Goal: Communication & Community: Answer question/provide support

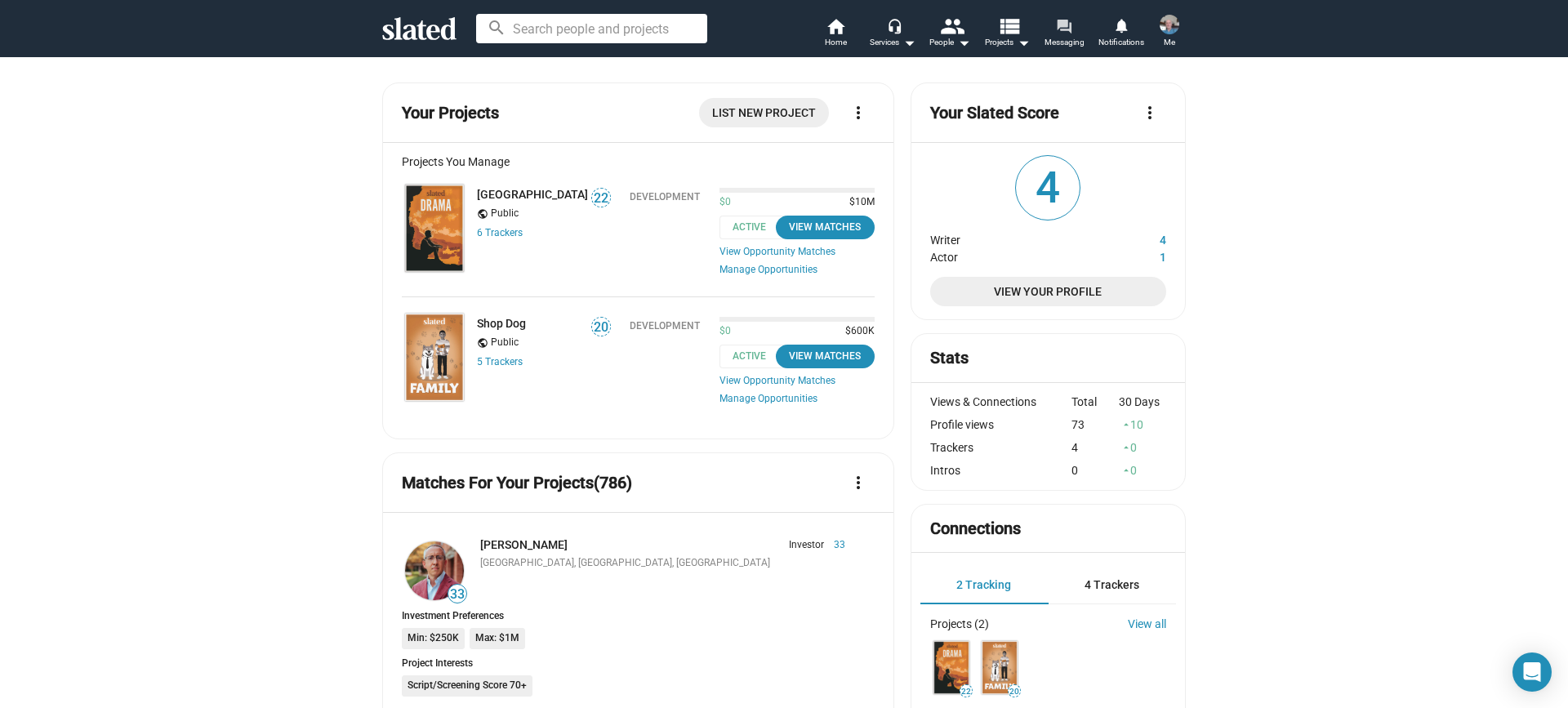
click at [1053, 24] on link "forum Messaging" at bounding box center [1064, 34] width 57 height 36
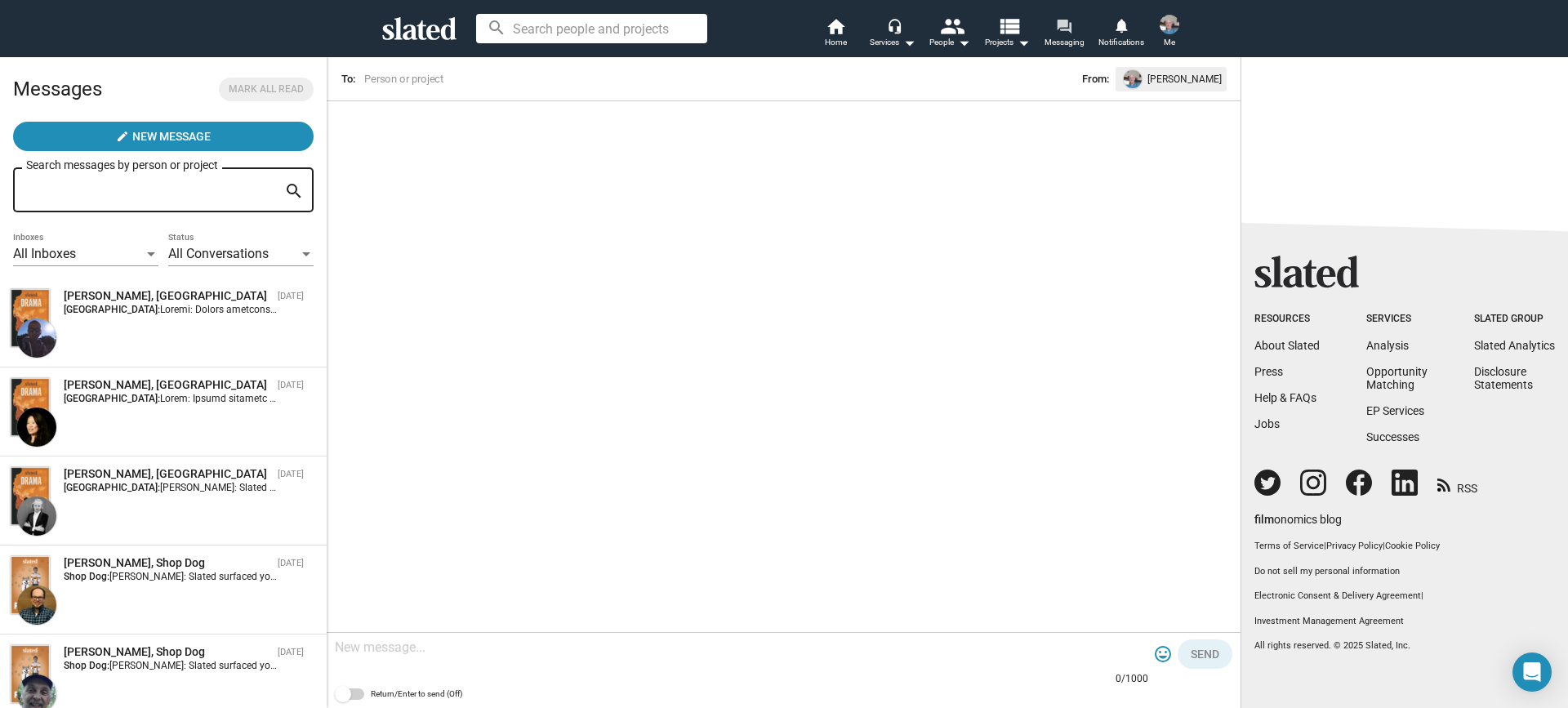
scroll to position [624, 0]
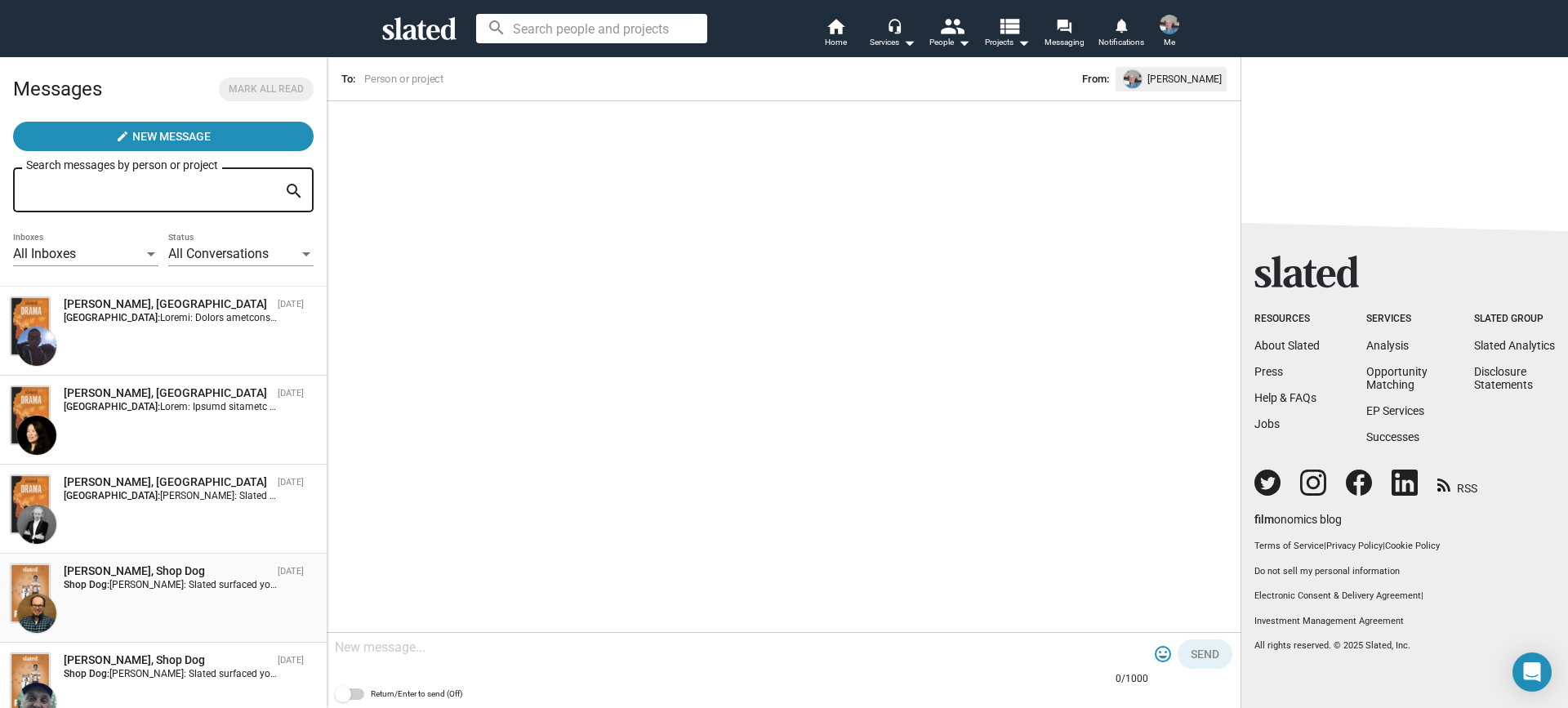
click at [250, 606] on div "[PERSON_NAME], Shop Dog [DATE] Shop Dog: [PERSON_NAME]: Slated surfaced you as …" at bounding box center [163, 598] width 307 height 69
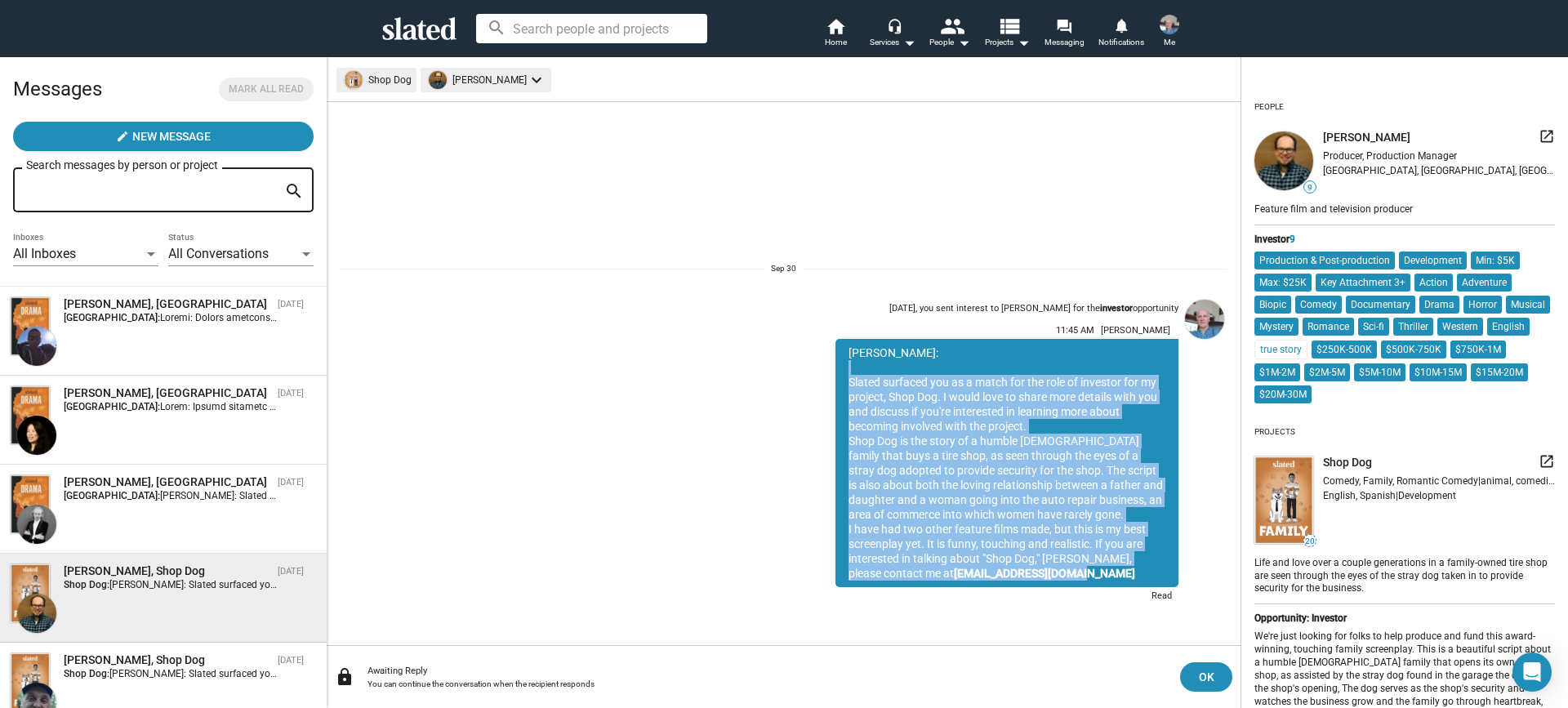
drag, startPoint x: 847, startPoint y: 373, endPoint x: 1052, endPoint y: 573, distance: 286.4
click at [1052, 573] on div "[PERSON_NAME]: Slated surfaced you as a match for the role of investor for my p…" at bounding box center [1007, 463] width 343 height 248
copy div "Slated surfaced you as a match for the role of investor for my project, Shop Do…"
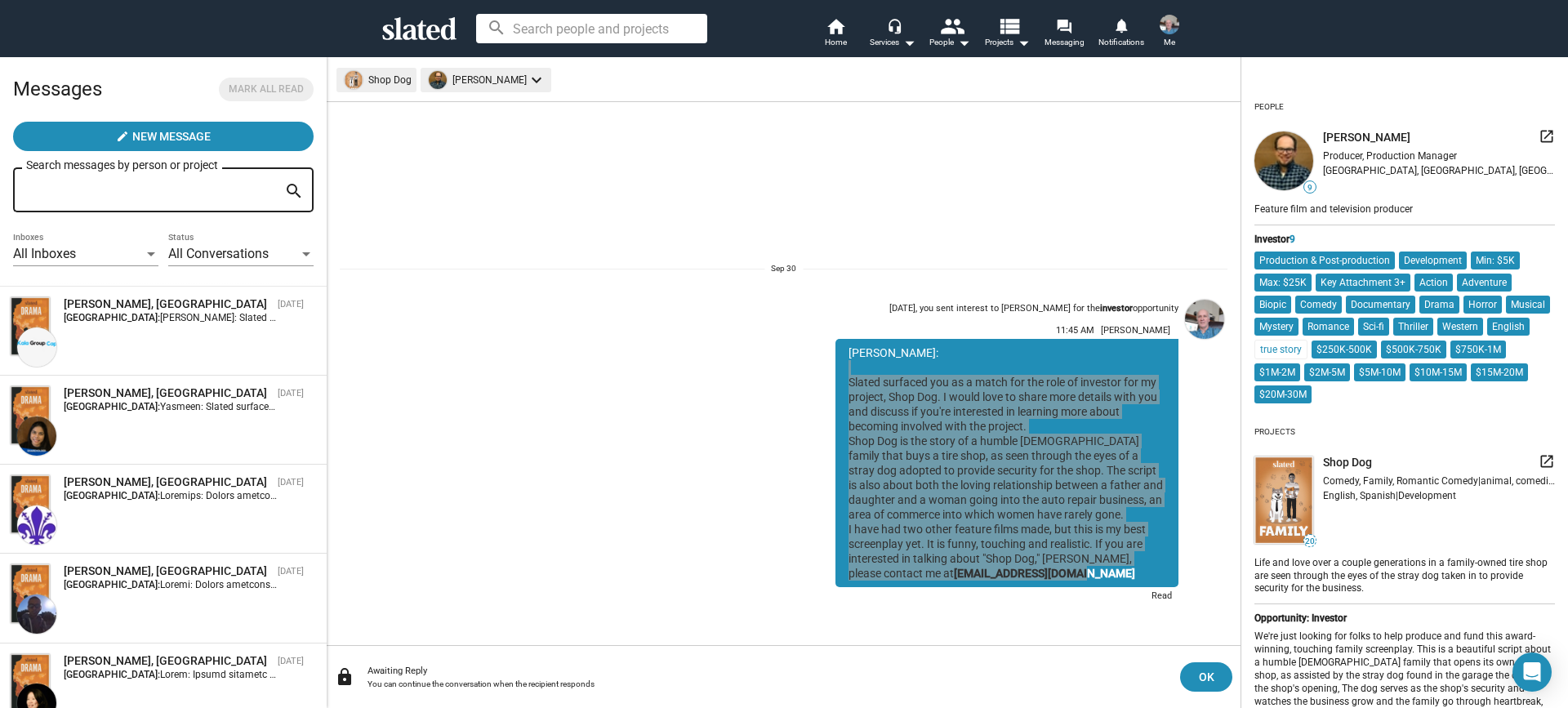
scroll to position [1514, 0]
